Goal: Register for event/course

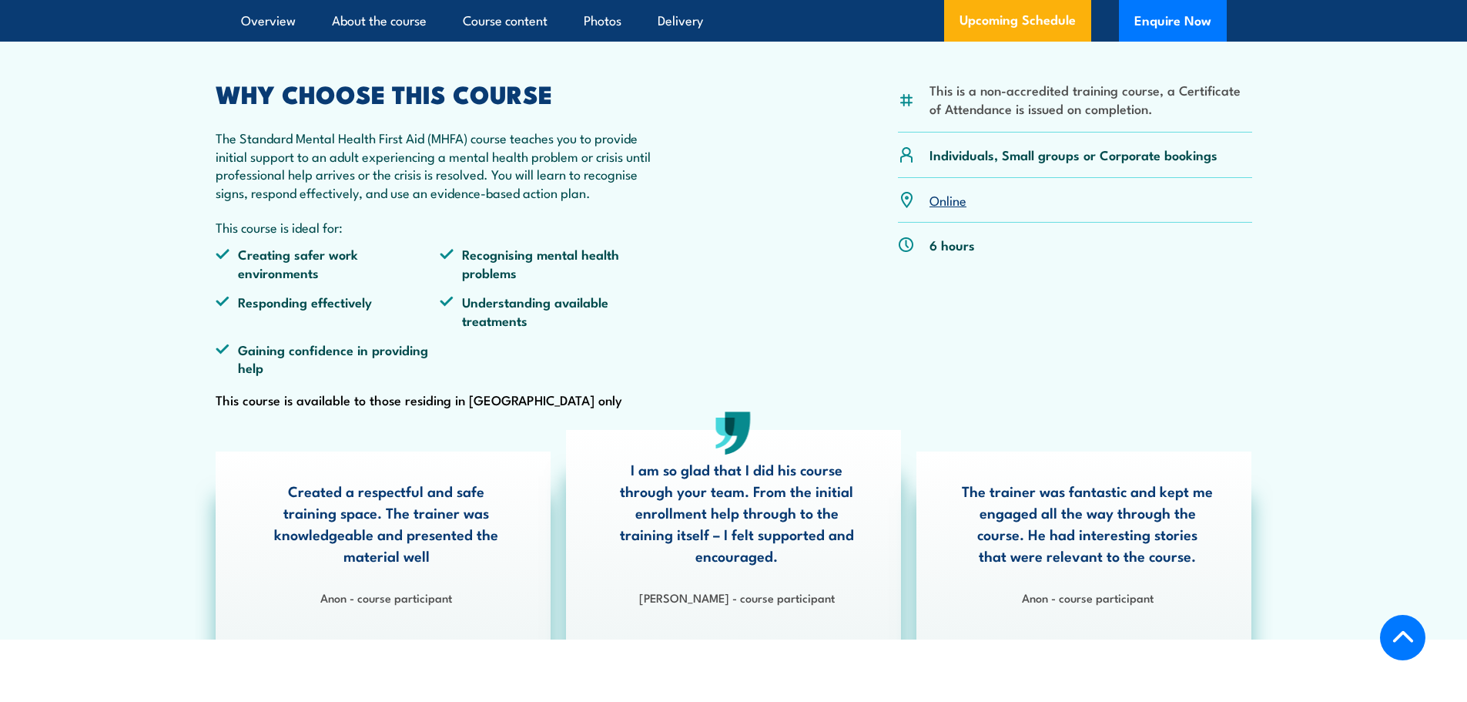
scroll to position [308, 0]
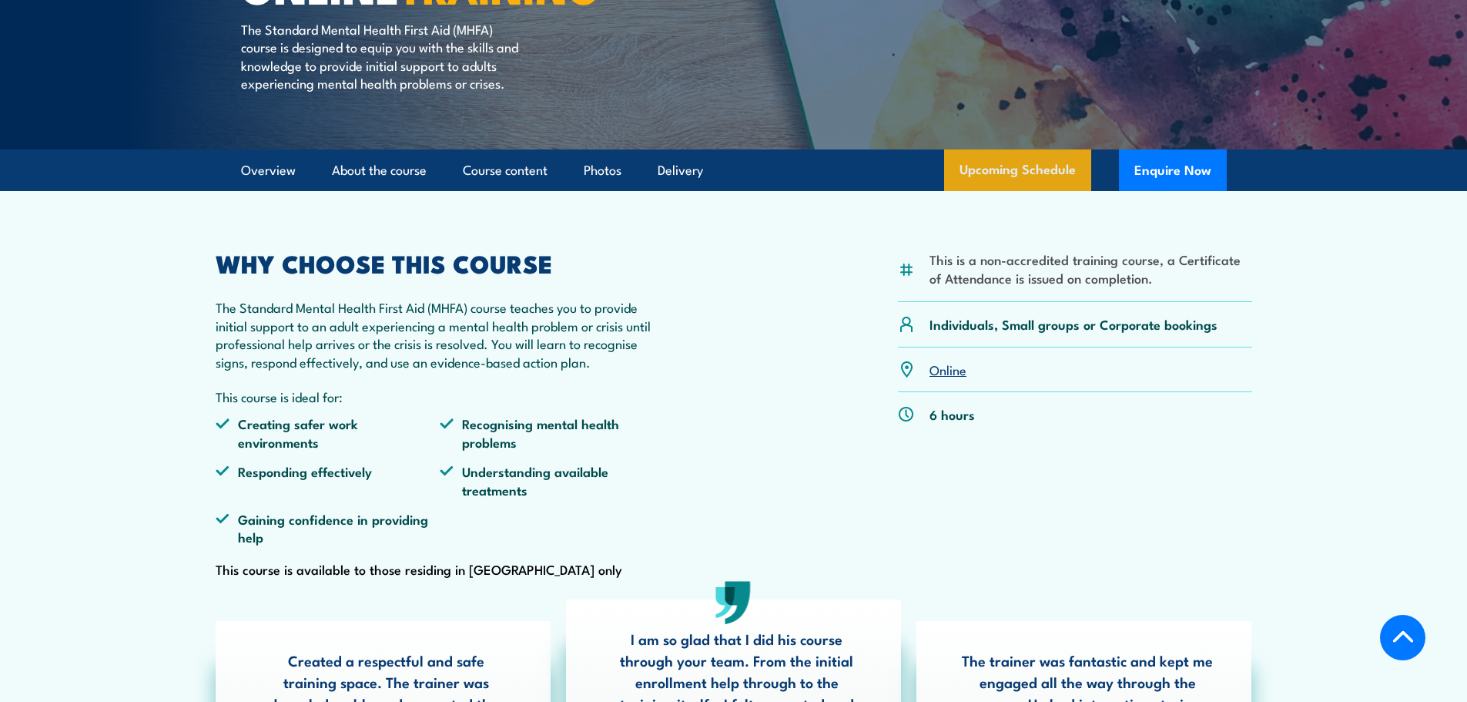
click at [1010, 191] on link "Upcoming Schedule" at bounding box center [1017, 170] width 147 height 42
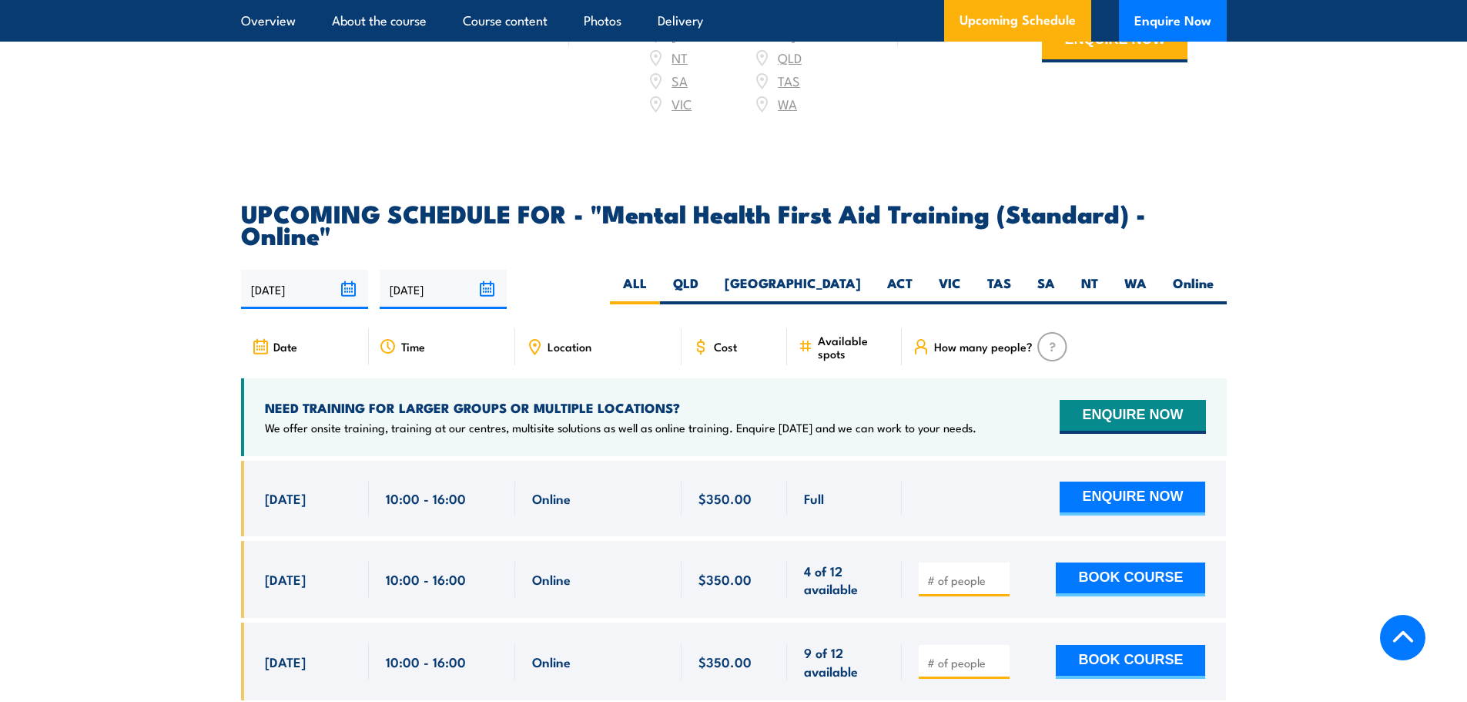
scroll to position [3162, 0]
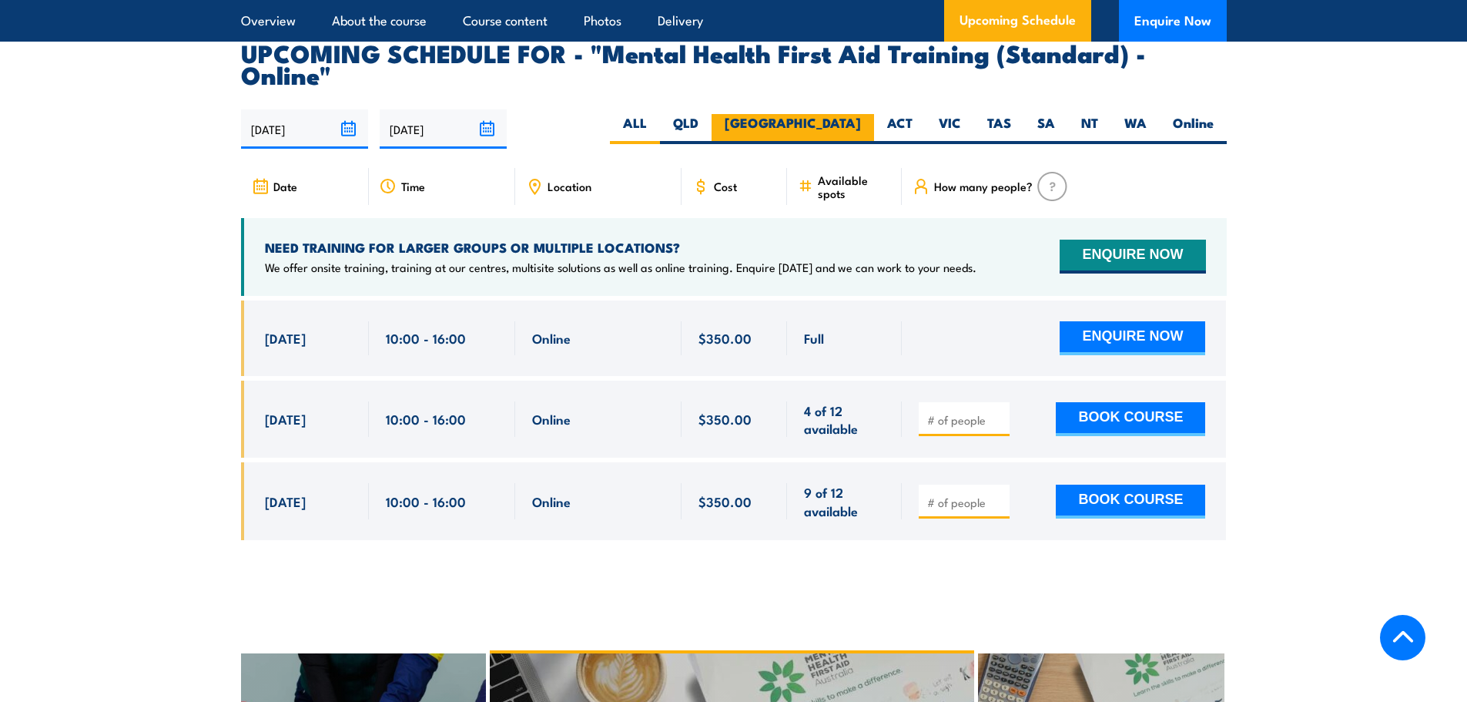
click at [840, 114] on label "[GEOGRAPHIC_DATA]" at bounding box center [793, 129] width 163 height 30
click at [861, 114] on input "[GEOGRAPHIC_DATA]" at bounding box center [866, 119] width 10 height 10
radio input "true"
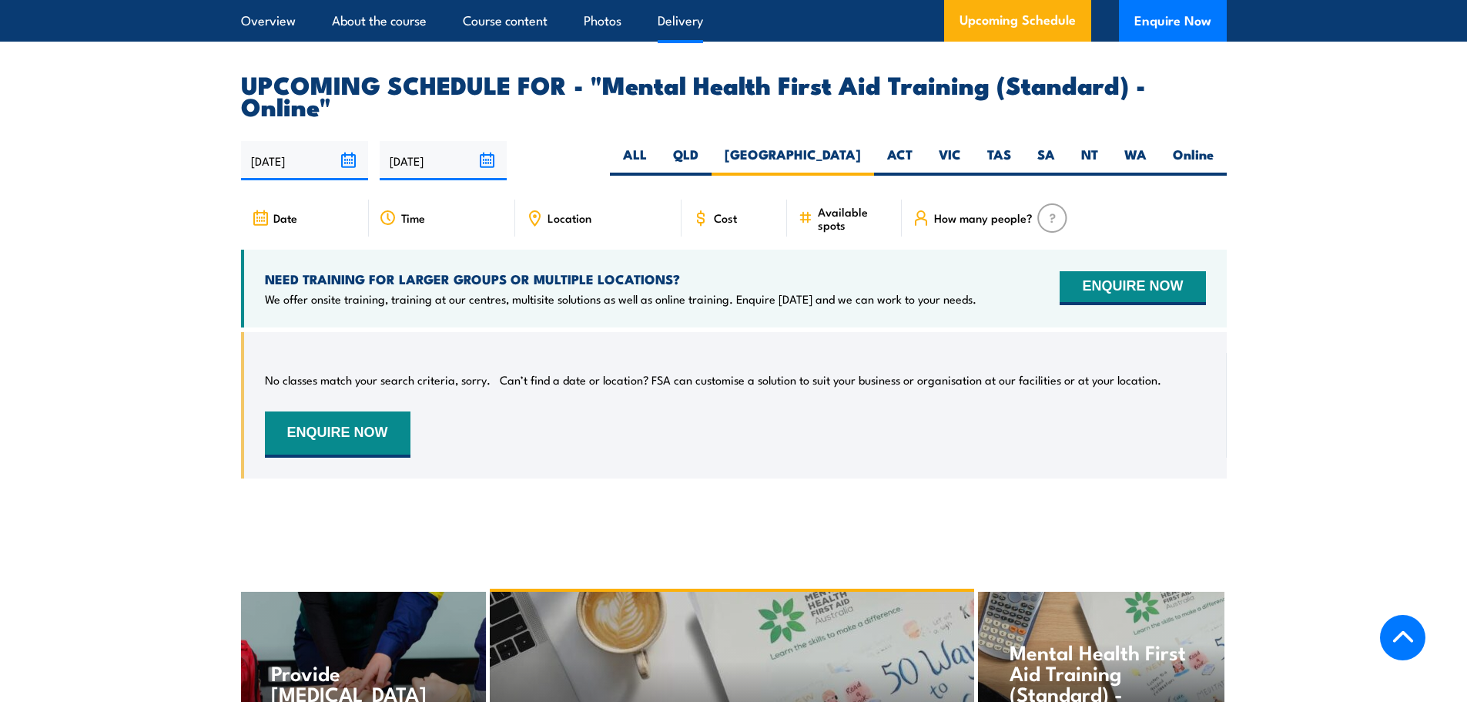
scroll to position [3162, 0]
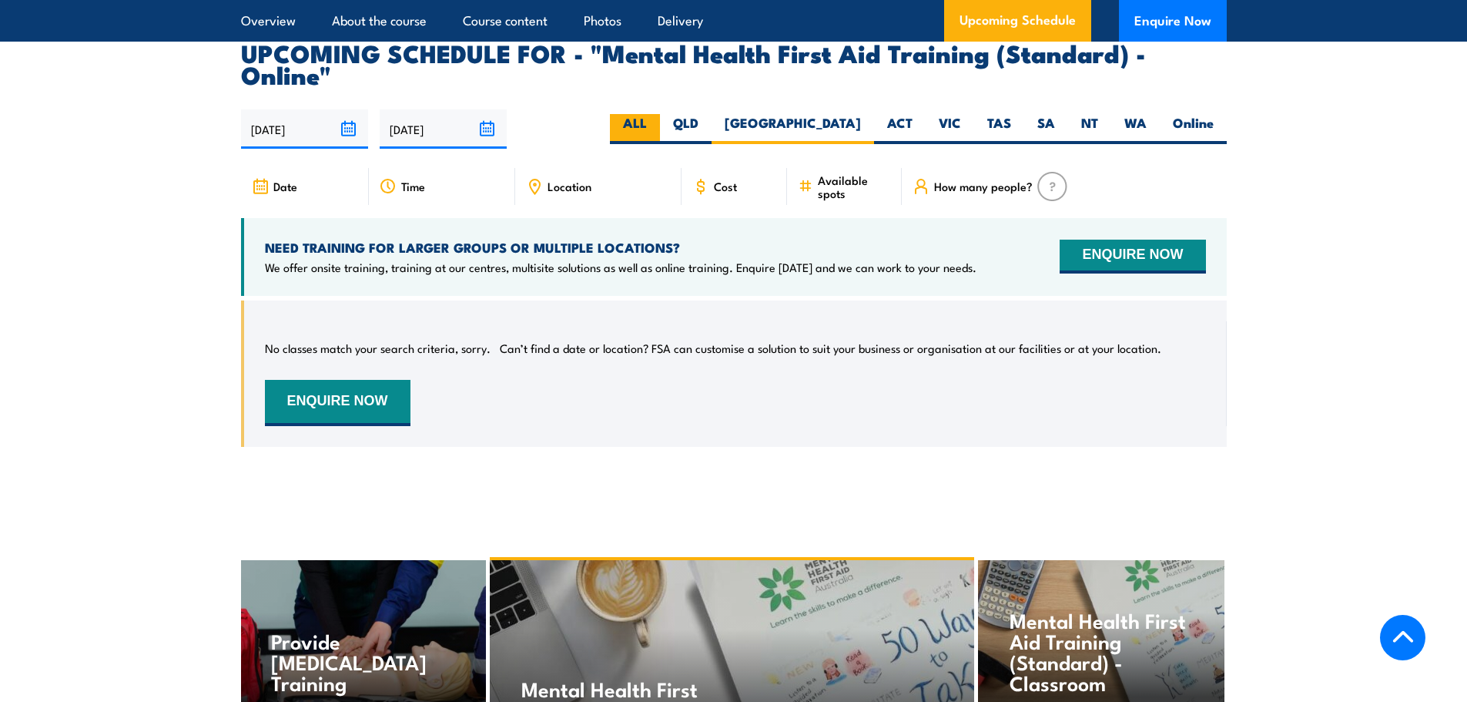
click at [660, 114] on label "ALL" at bounding box center [635, 129] width 50 height 30
click at [657, 114] on input "ALL" at bounding box center [652, 119] width 10 height 10
radio input "true"
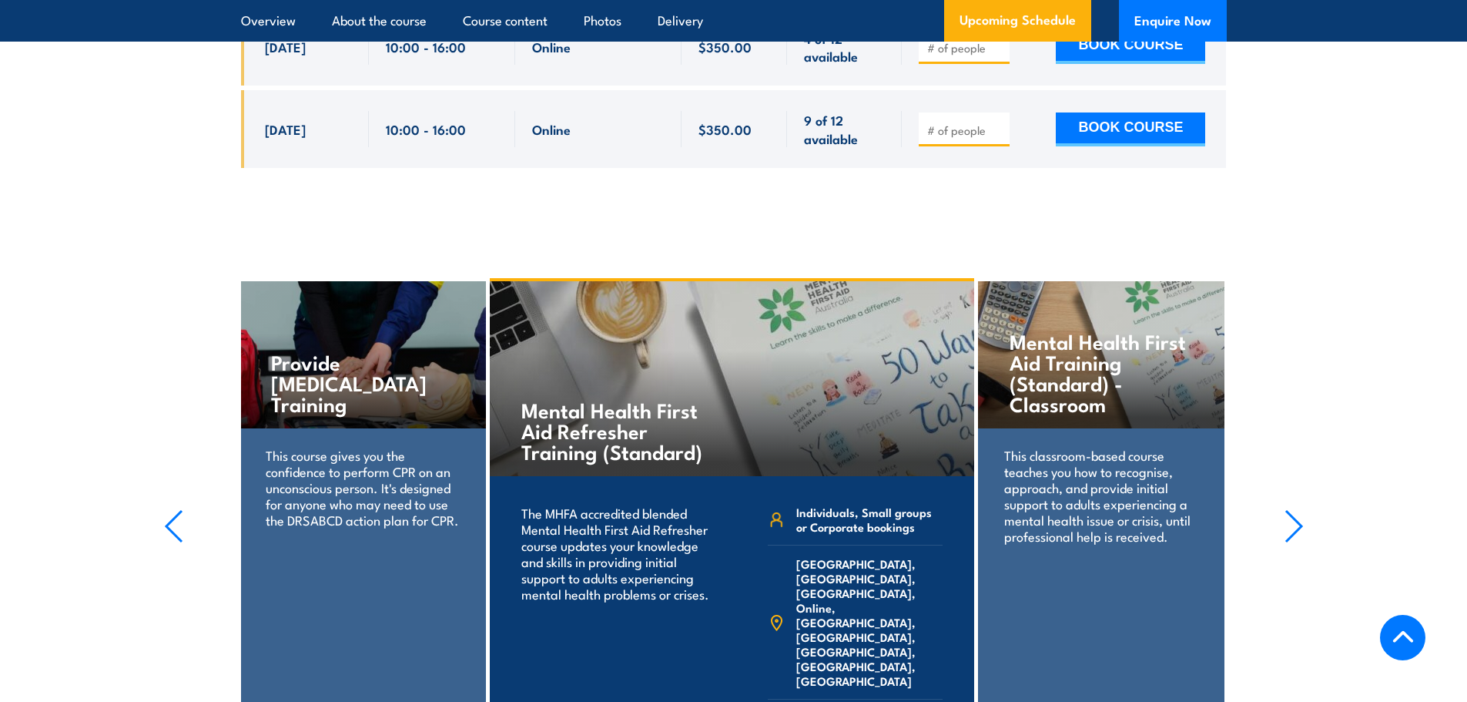
scroll to position [3701, 0]
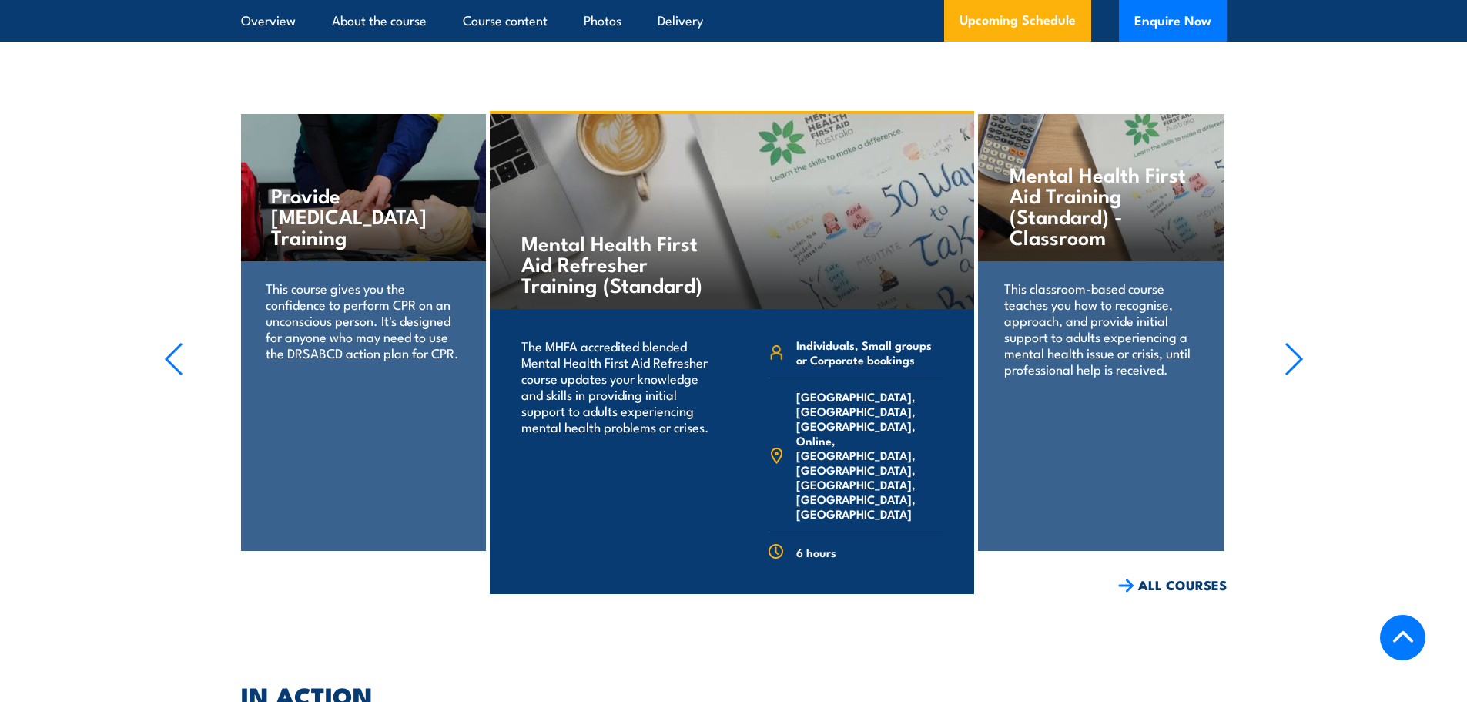
click at [1089, 323] on p "This classroom-based course teaches you how to recognise, approach, and provide…" at bounding box center [1100, 328] width 193 height 97
click at [1089, 177] on h4 "Mental Health First Aid Training (Standard) - Classroom" at bounding box center [1101, 204] width 183 height 83
click at [1141, 344] on div "This classroom-based course teaches you how to recognise, approach, and provide…" at bounding box center [1101, 338] width 246 height 154
click at [1300, 342] on icon "button" at bounding box center [1294, 359] width 19 height 34
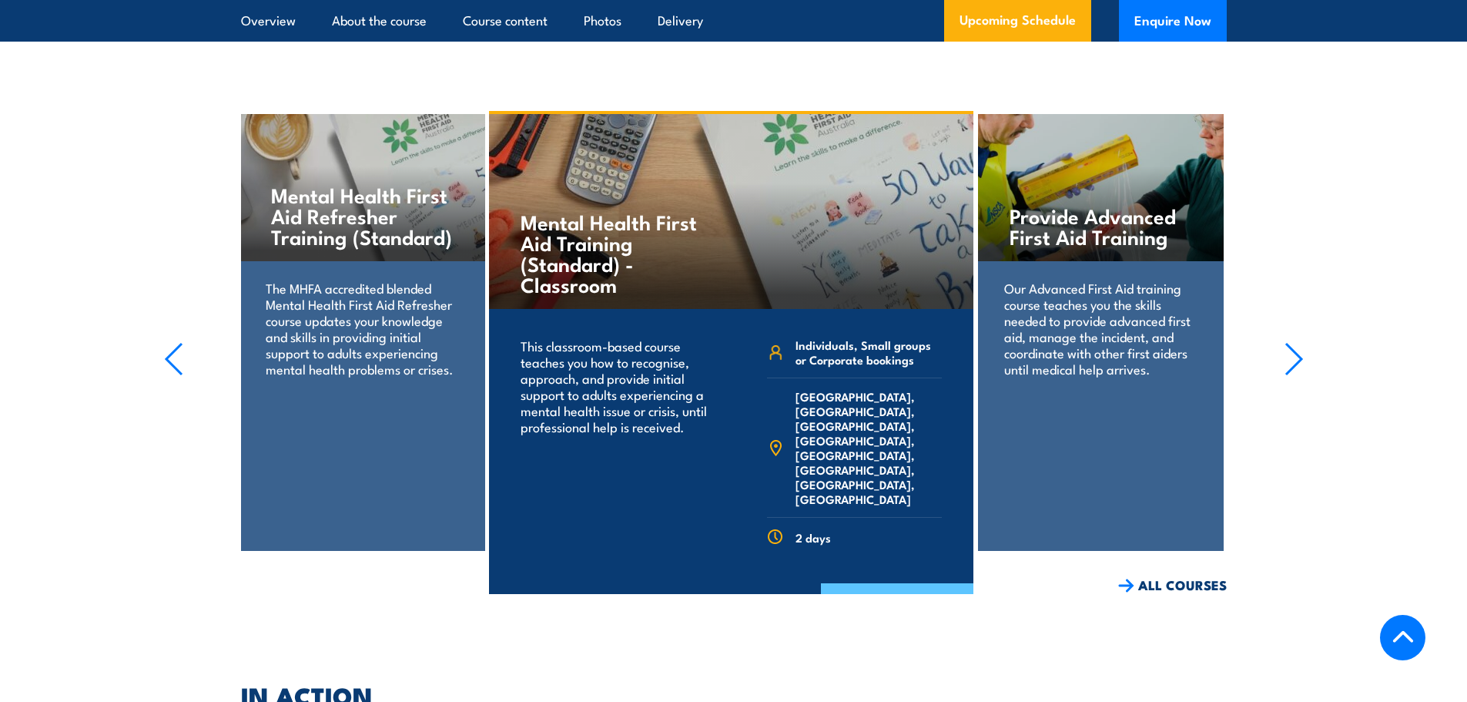
click at [920, 583] on link "COURSE DETAILS" at bounding box center [897, 603] width 152 height 40
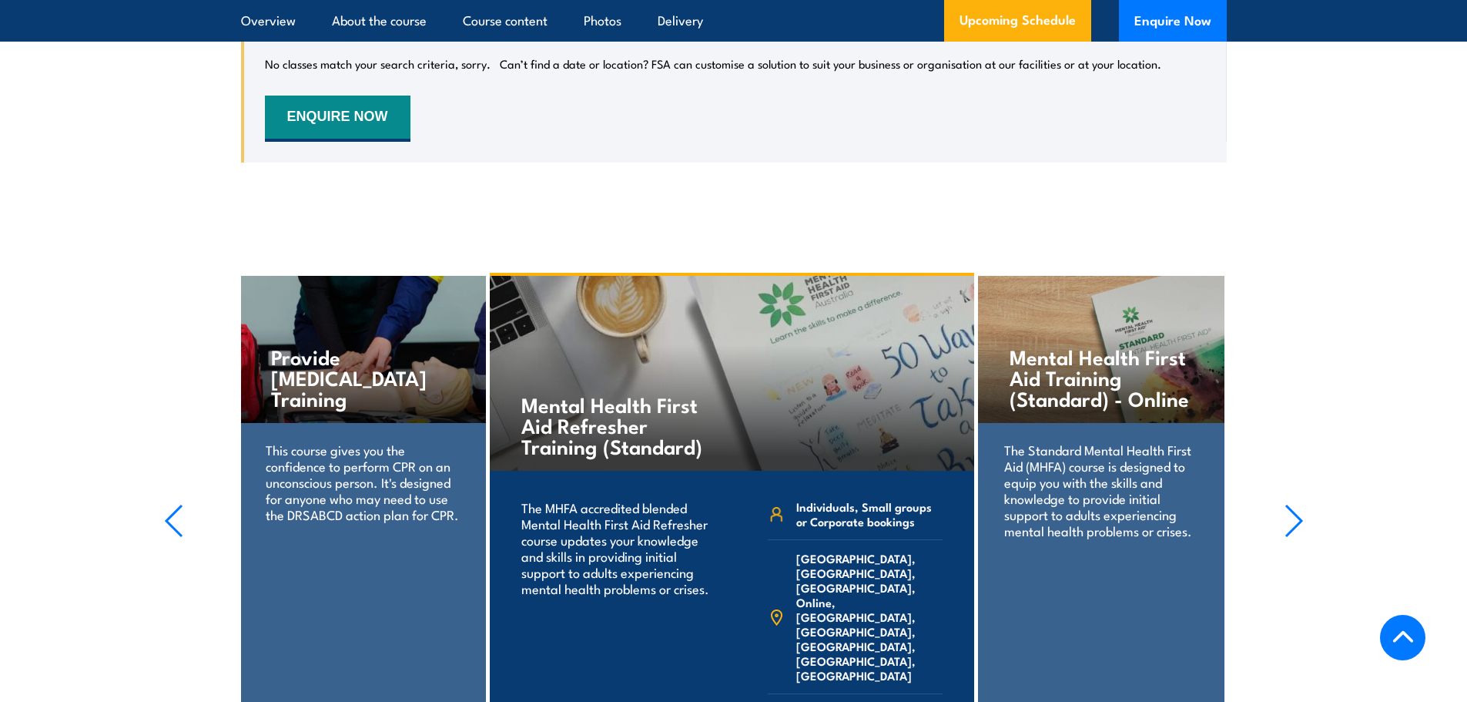
scroll to position [3158, 0]
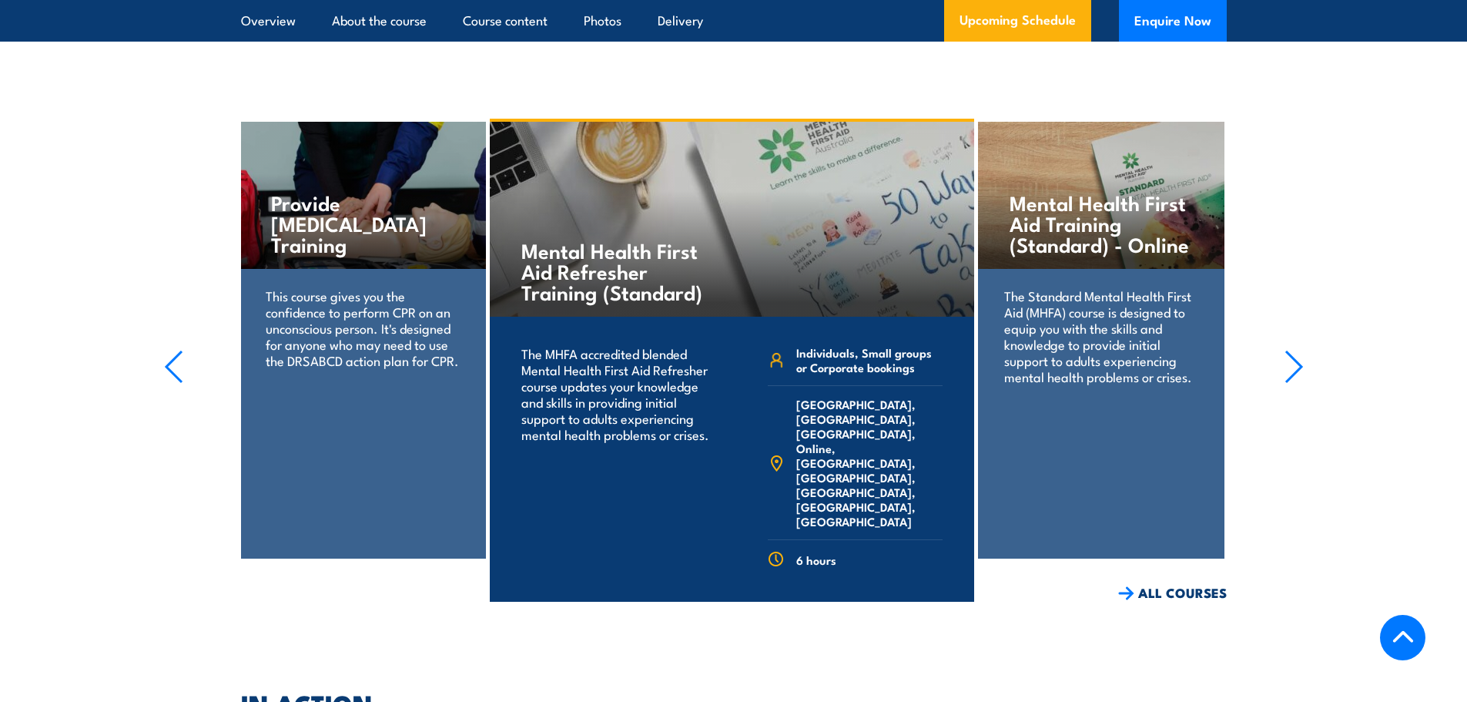
click at [1099, 423] on div "The Standard Mental Health First Aid (MHFA) course is designed to equip you wit…" at bounding box center [1101, 346] width 246 height 154
